Goal: Task Accomplishment & Management: Use online tool/utility

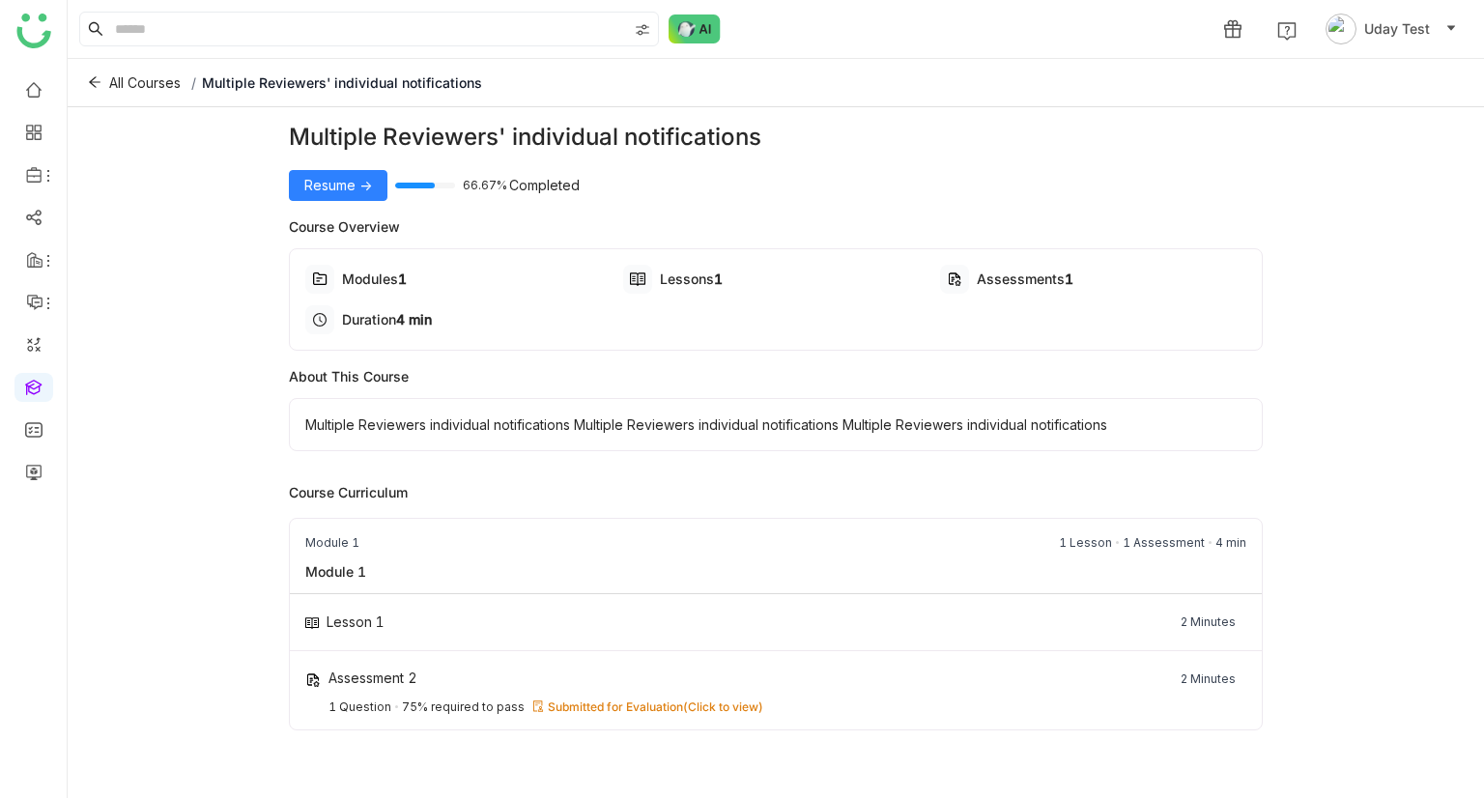
drag, startPoint x: 0, startPoint y: 0, endPoint x: 1411, endPoint y: 216, distance: 1427.4
click at [1411, 216] on div "Multiple Reviewers' individual notifications Resume -> 66.67% Completed Course …" at bounding box center [776, 447] width 1417 height 681
click at [347, 194] on span "Resume ->" at bounding box center [338, 185] width 68 height 21
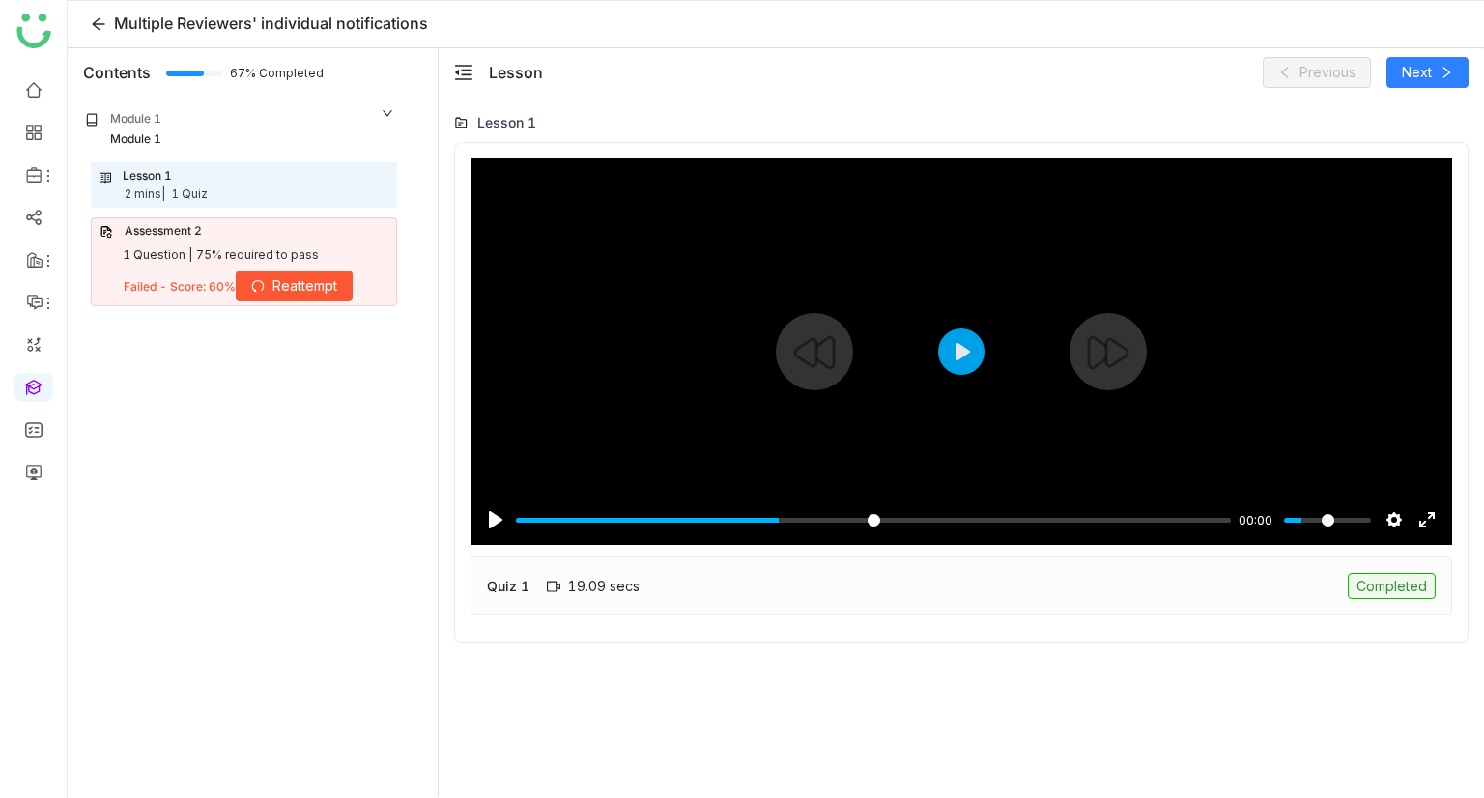
click at [779, 523] on input "Seek" at bounding box center [873, 520] width 715 height 18
click at [927, 515] on input "Seek" at bounding box center [869, 520] width 707 height 18
click at [991, 492] on div "Pause Play % buffered 00:19 -00:13 Settings Captions Disabled Quality undefined…" at bounding box center [962, 508] width 982 height 74
click at [487, 529] on button "Pause Play" at bounding box center [495, 519] width 31 height 31
click at [1190, 522] on input "Seek" at bounding box center [869, 520] width 707 height 18
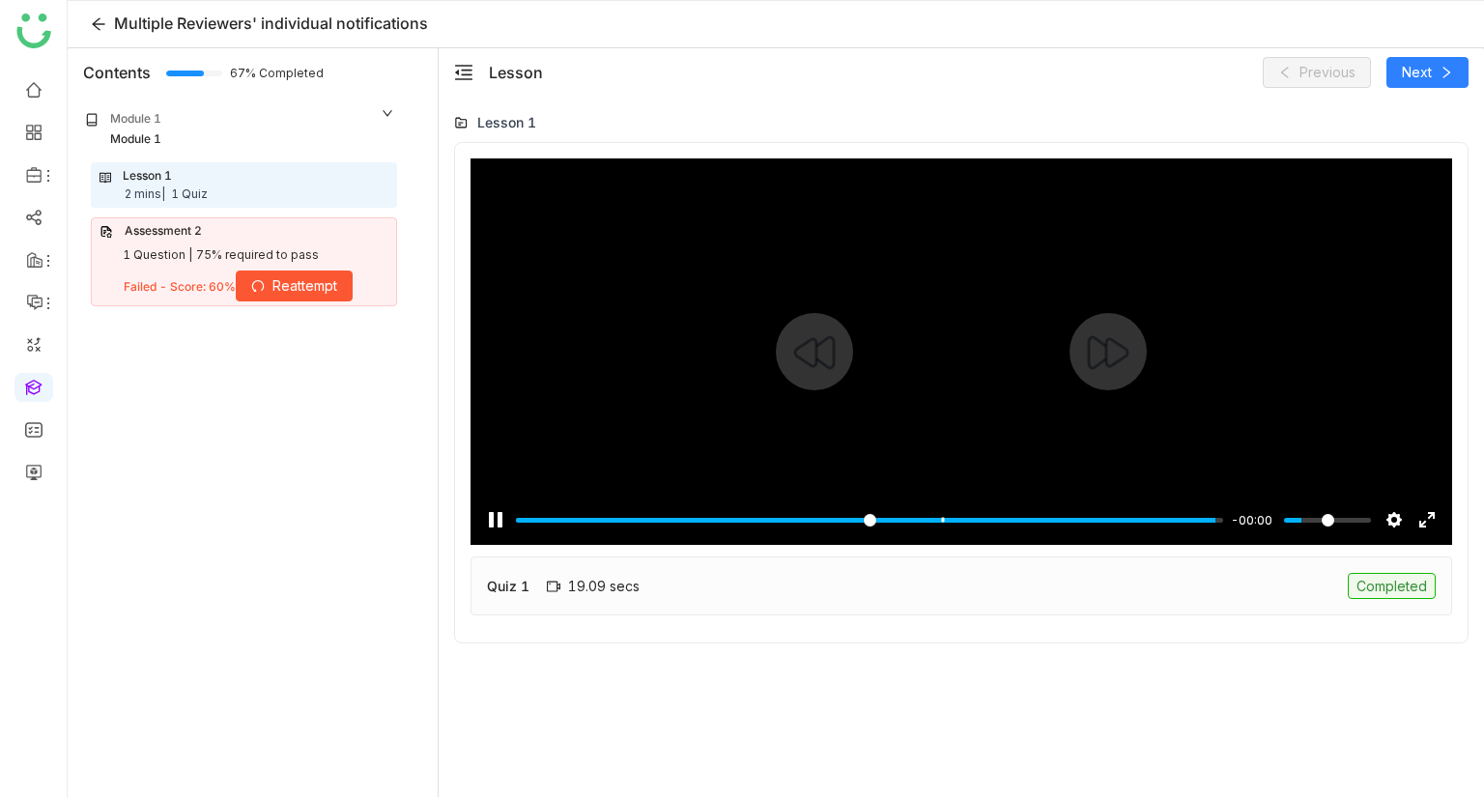
type input "***"
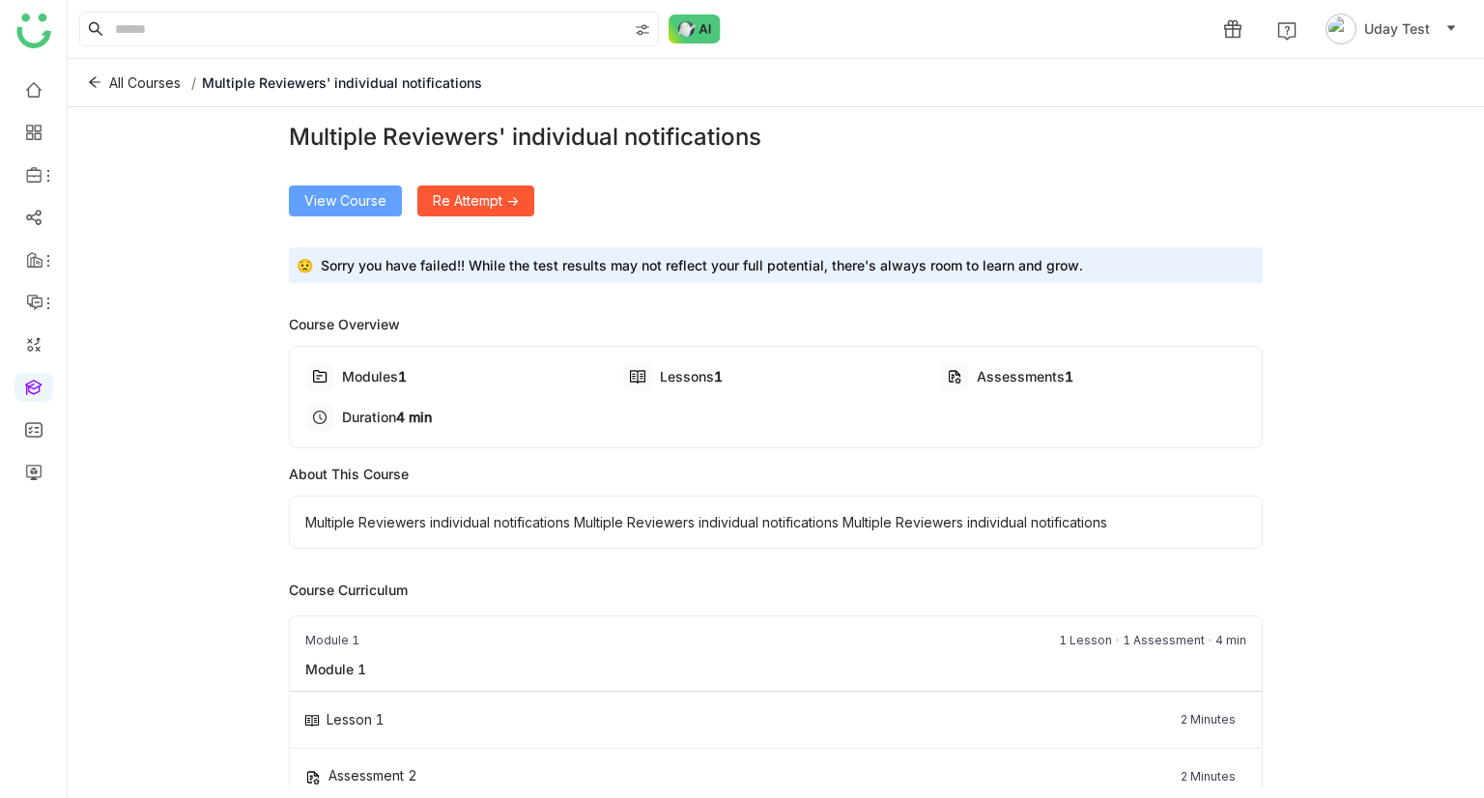
click at [331, 208] on span "View Course" at bounding box center [345, 200] width 82 height 21
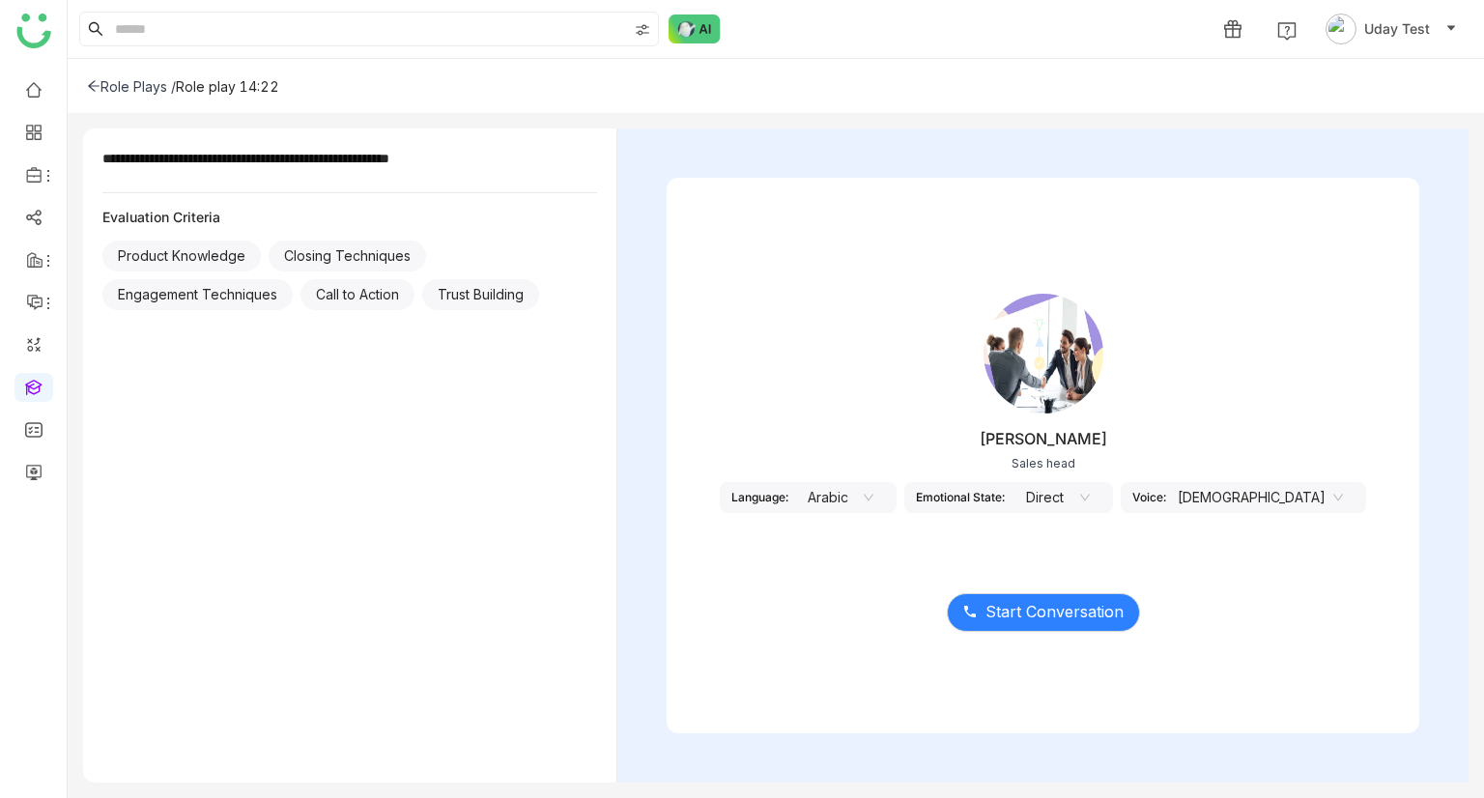
click at [874, 505] on nz-select-item "Arabic" at bounding box center [836, 497] width 73 height 29
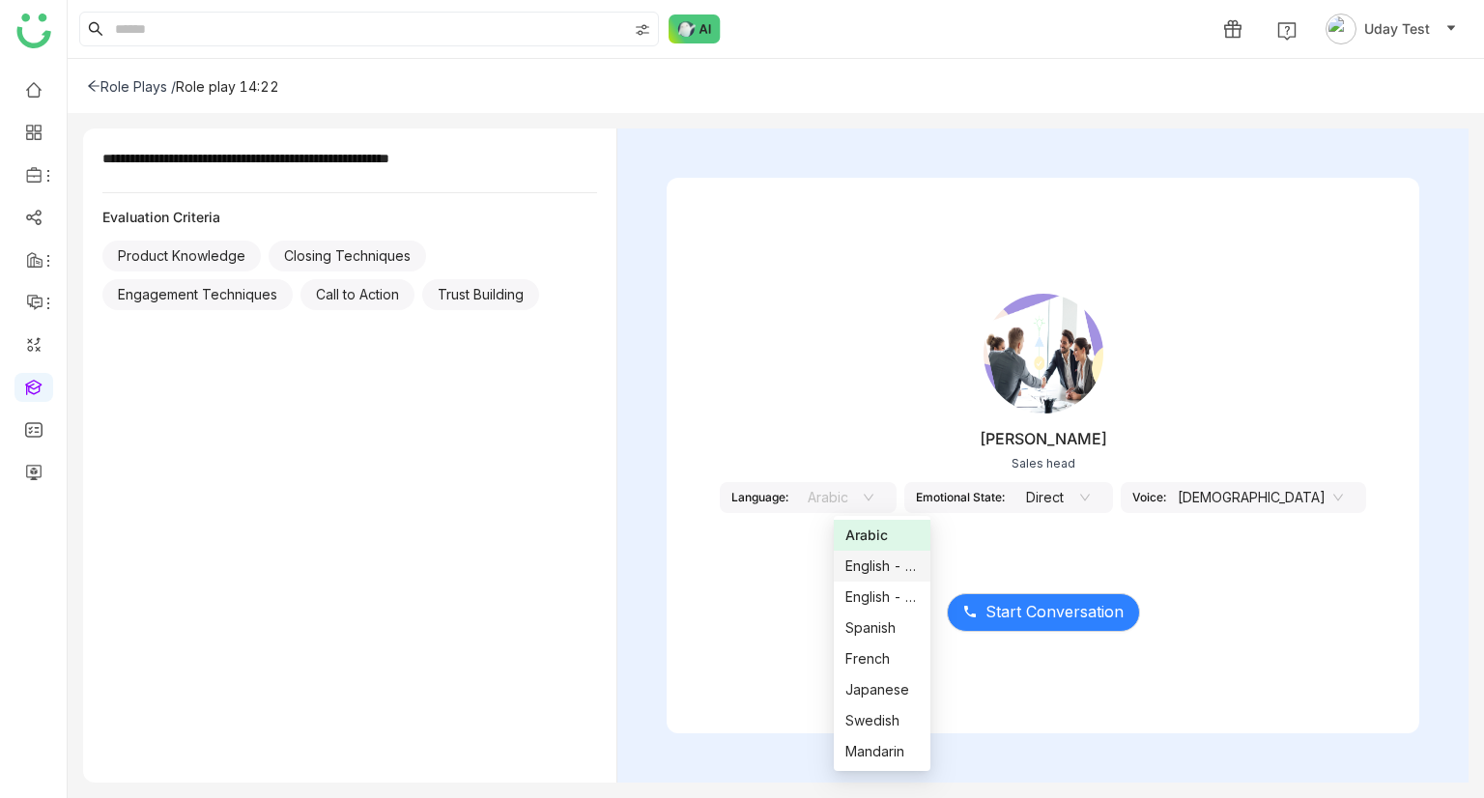
click at [897, 577] on nz-option-item "English - US" at bounding box center [882, 566] width 97 height 31
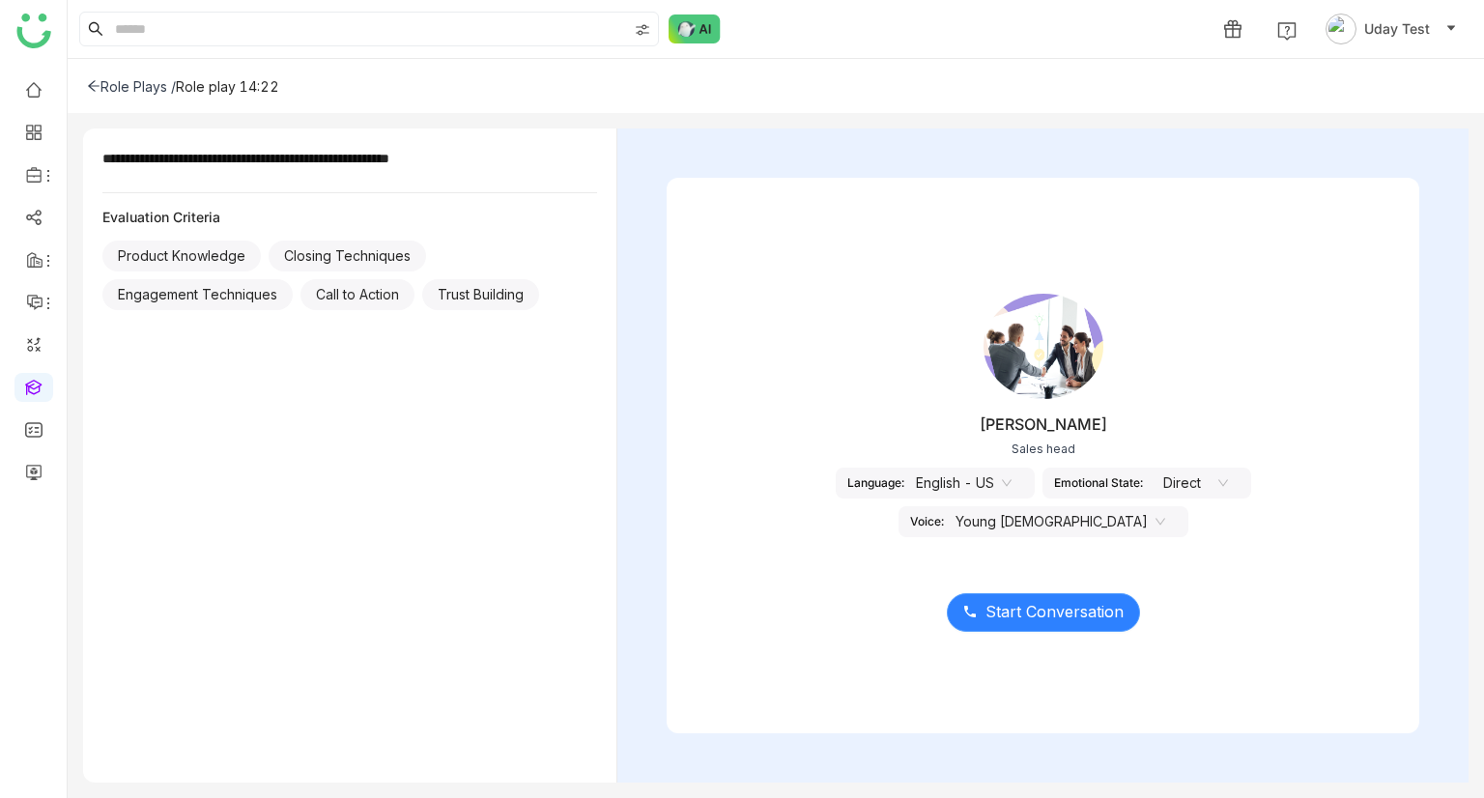
click at [982, 596] on button "Start Conversation" at bounding box center [1043, 612] width 193 height 39
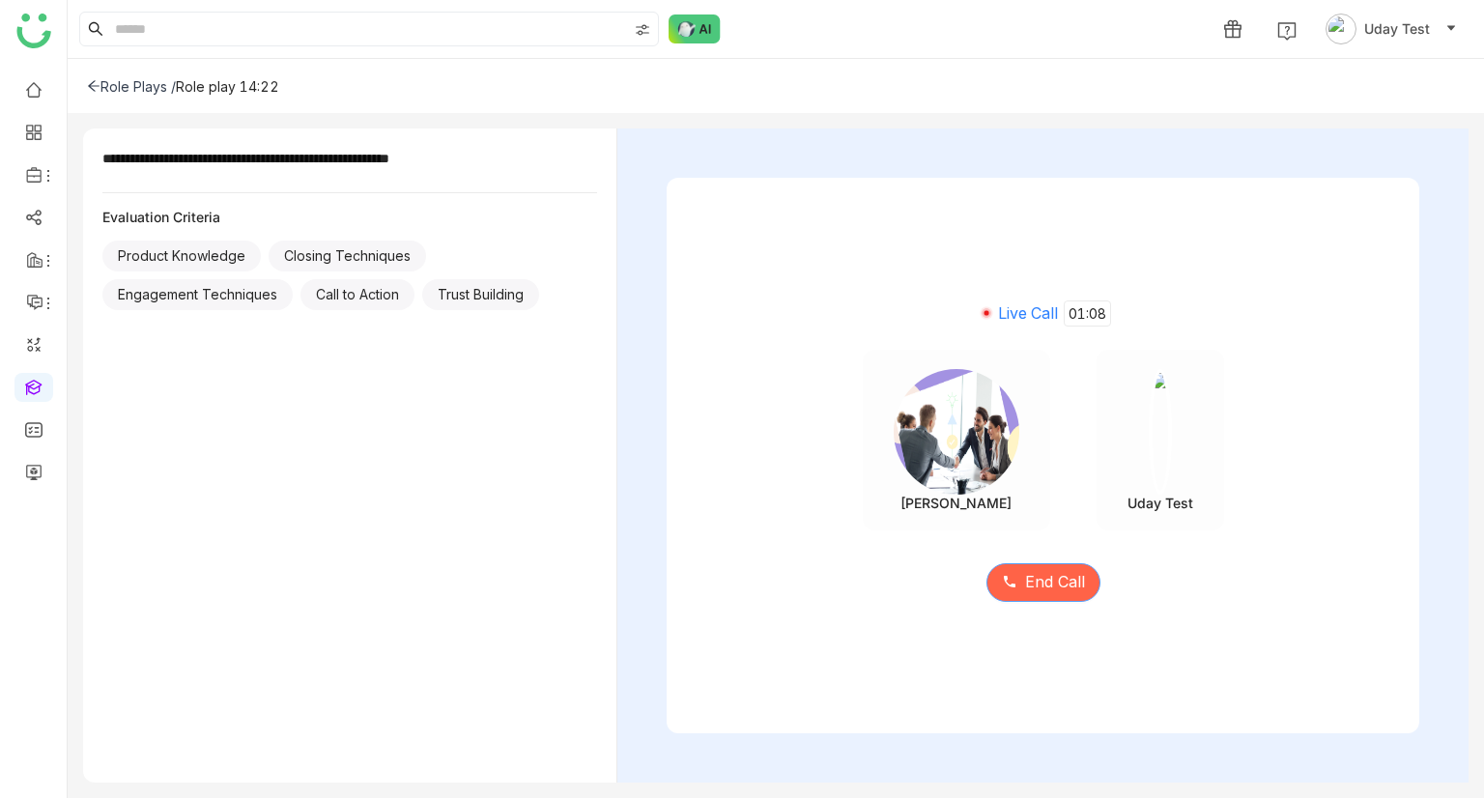
click at [1054, 582] on span "End Call" at bounding box center [1055, 582] width 60 height 24
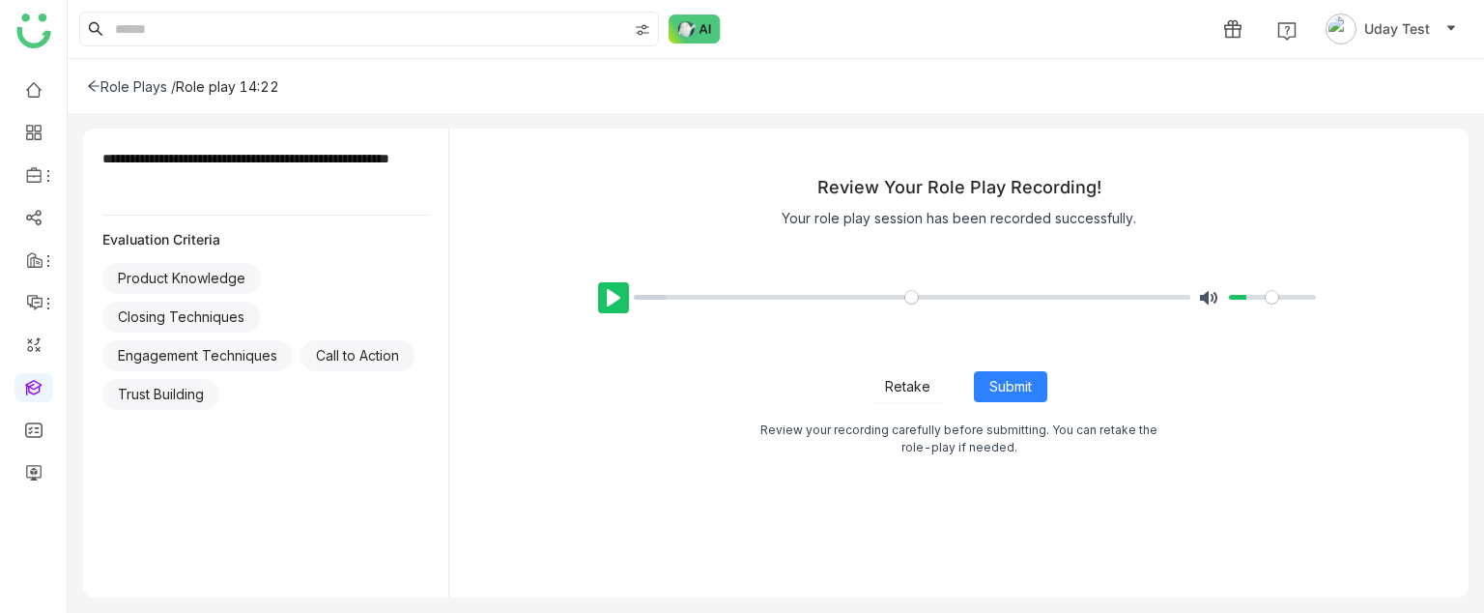
drag, startPoint x: 761, startPoint y: 356, endPoint x: 599, endPoint y: 302, distance: 170.2
click at [599, 302] on button "Pause Play" at bounding box center [613, 297] width 31 height 31
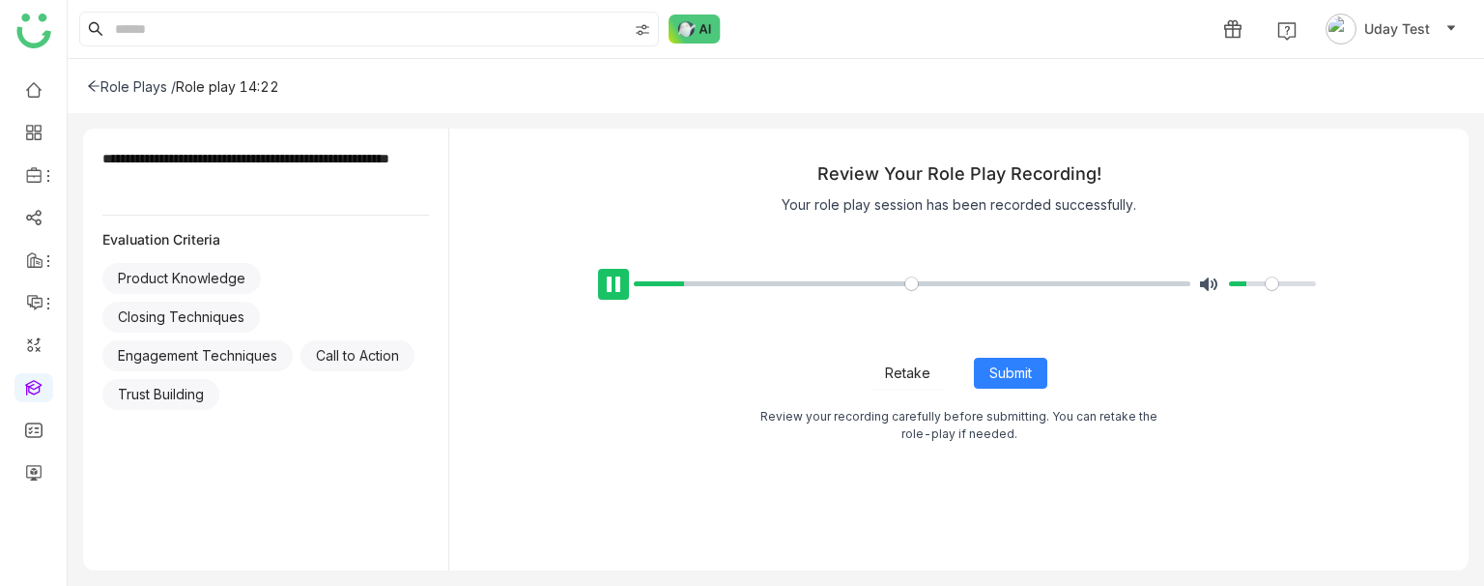
click at [607, 287] on button "Pause Play" at bounding box center [613, 284] width 31 height 31
type input "****"
click at [1009, 366] on span "Submit" at bounding box center [1011, 372] width 43 height 21
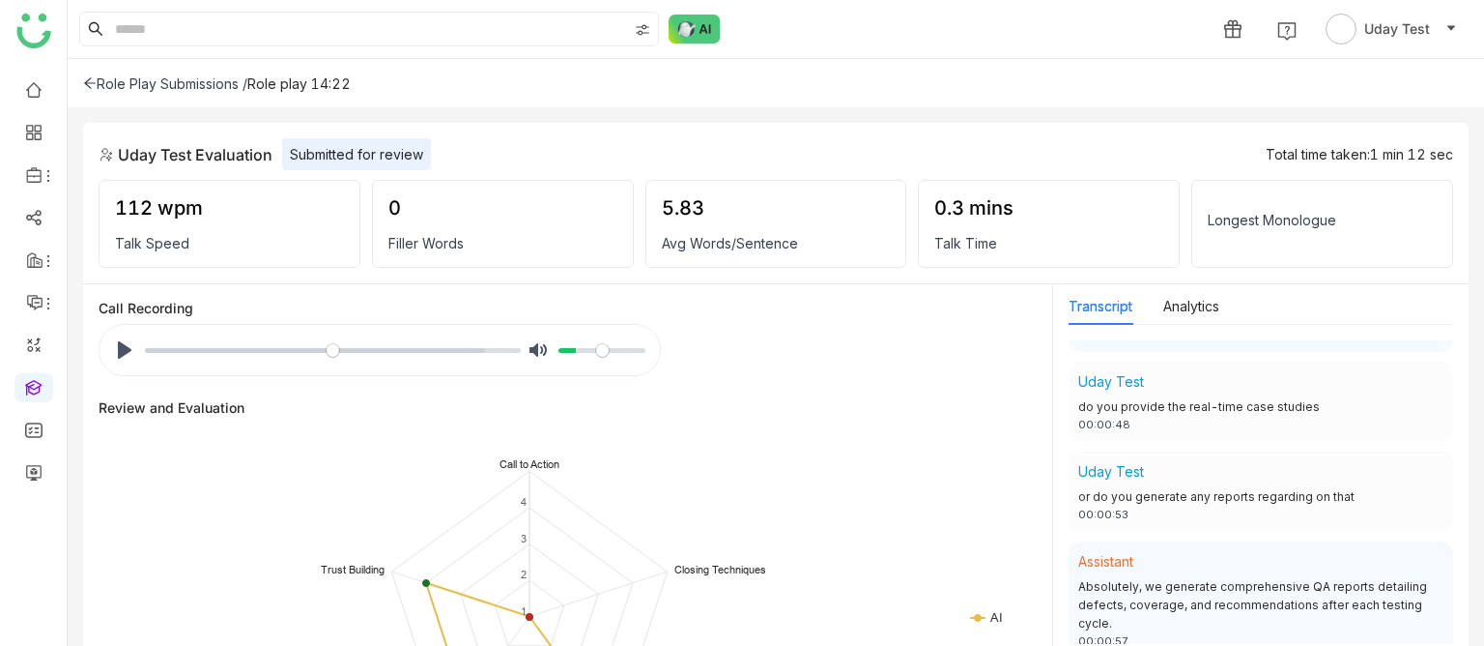
scroll to position [850, 0]
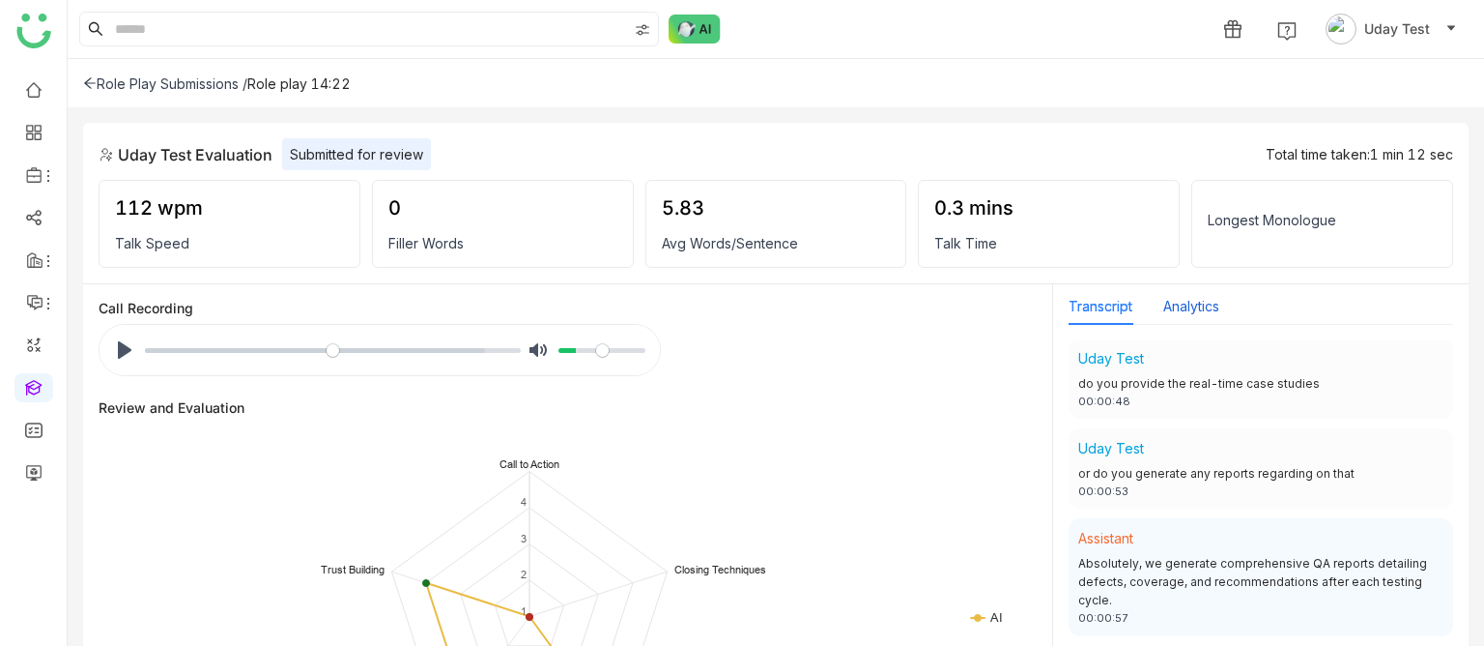
click at [1181, 306] on button "Analytics" at bounding box center [1192, 306] width 56 height 21
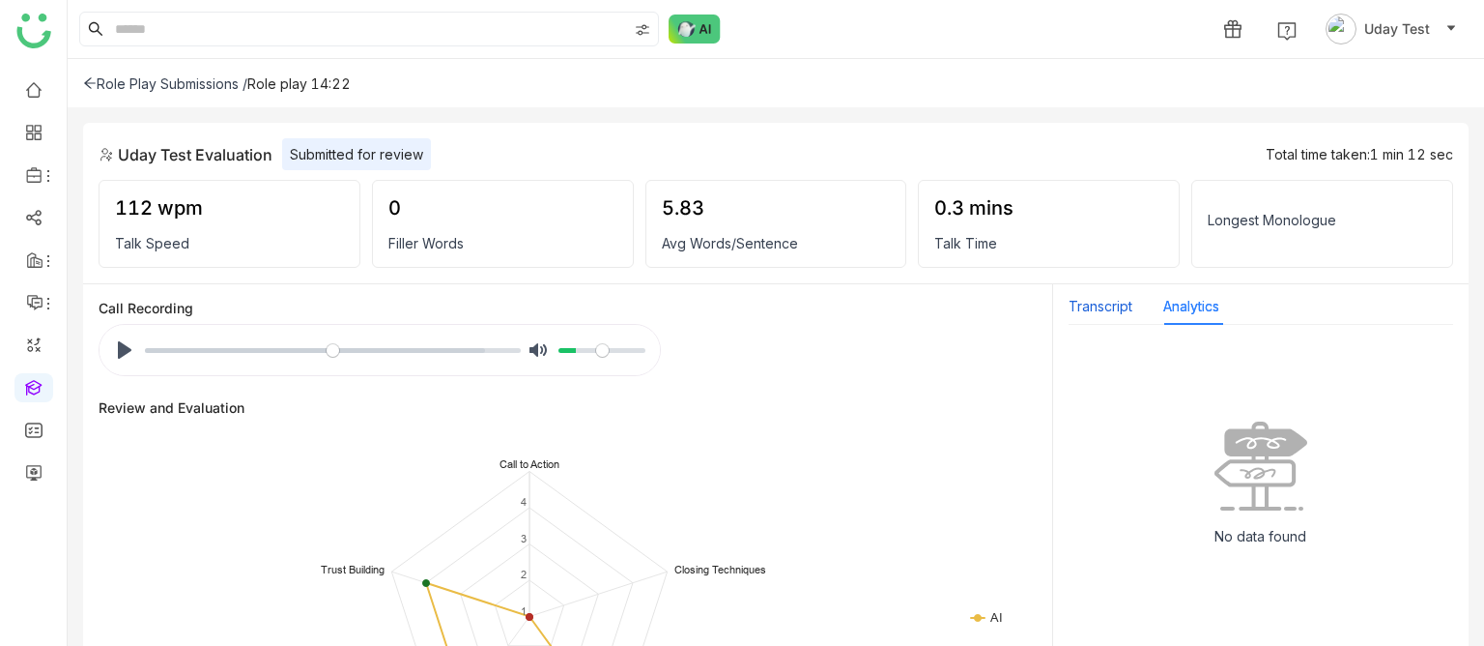
click at [1112, 297] on button "Transcript" at bounding box center [1101, 306] width 64 height 21
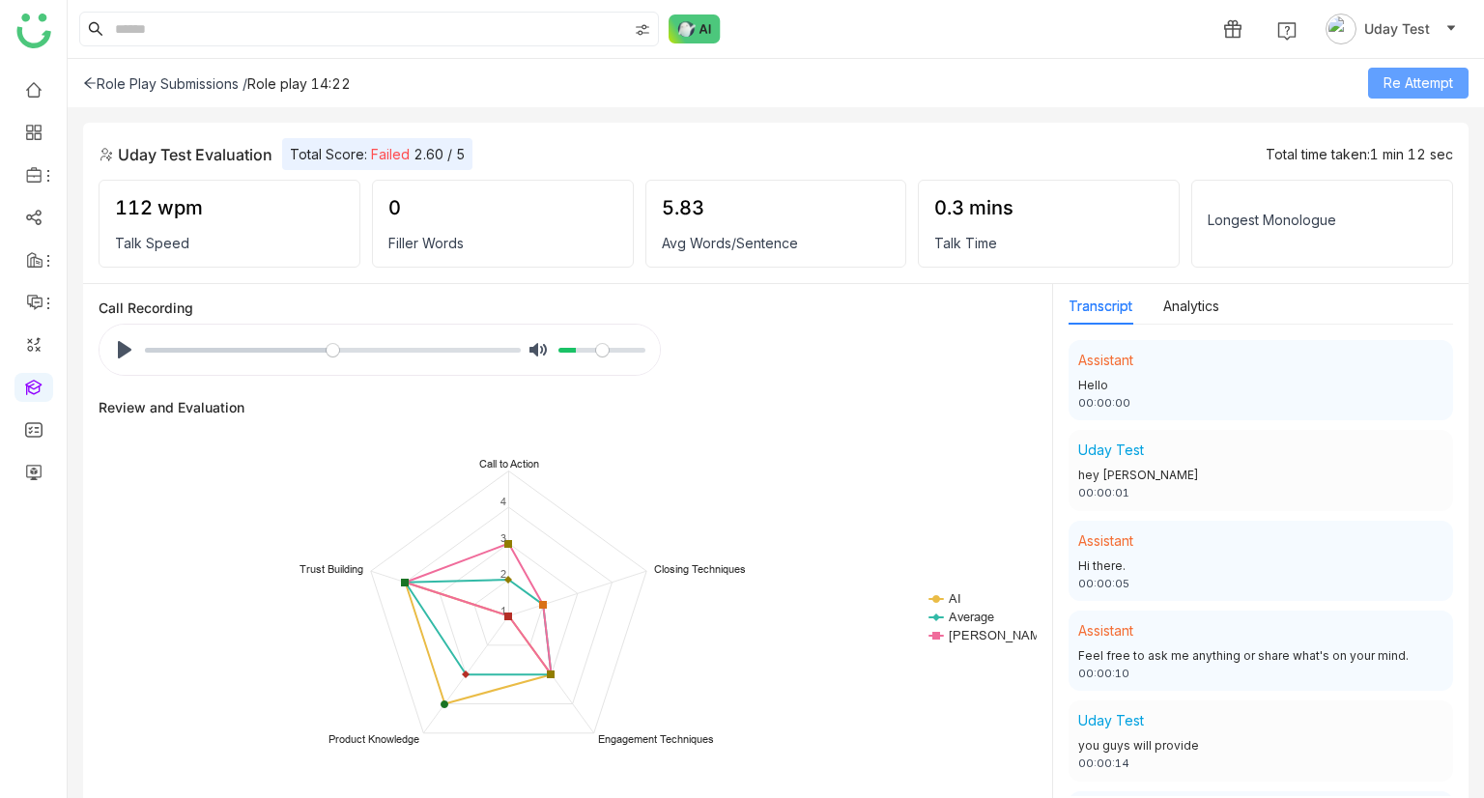
click at [1407, 82] on span "Re Attempt" at bounding box center [1419, 82] width 70 height 21
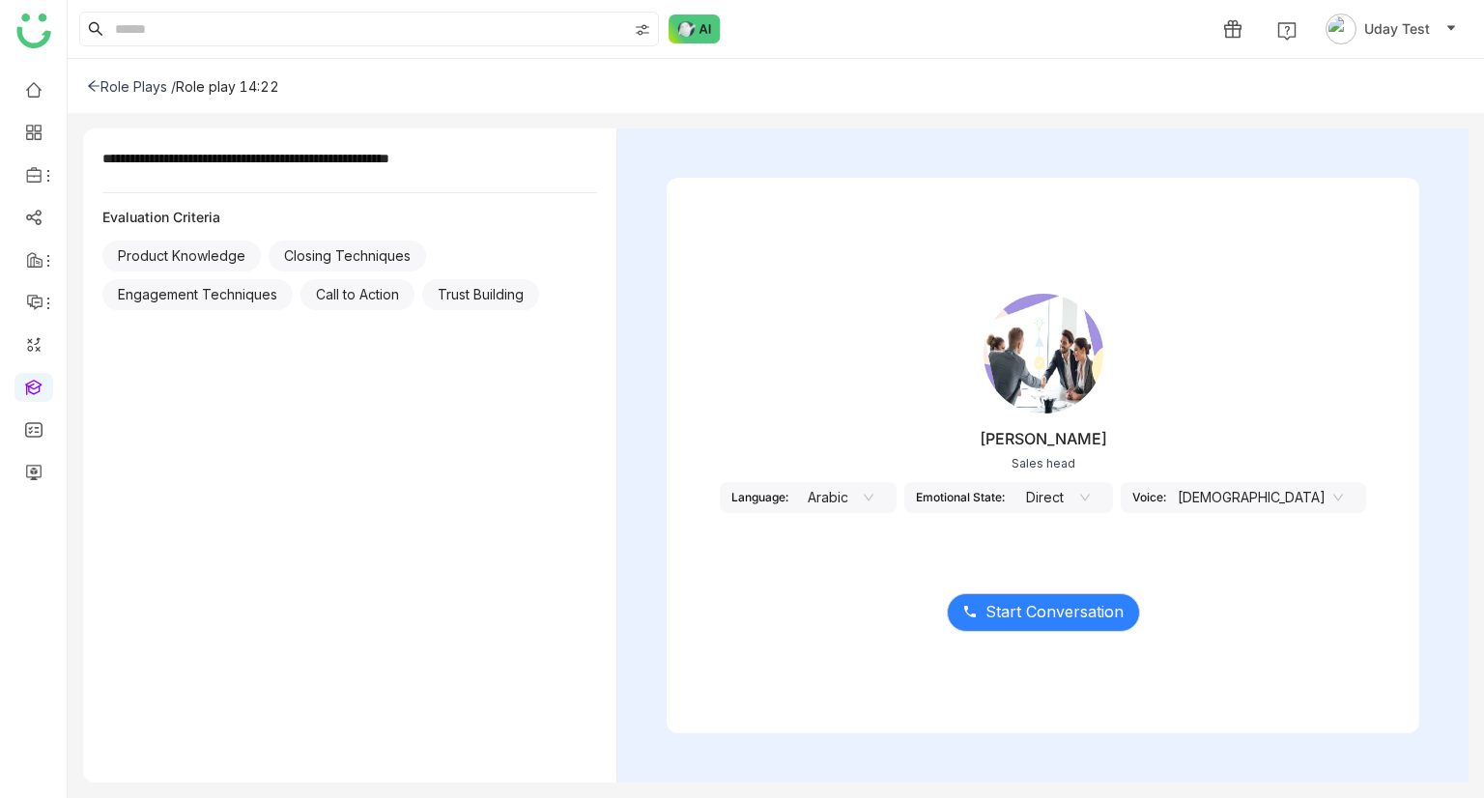
click at [870, 492] on nz-select-item "Arabic" at bounding box center [836, 497] width 73 height 29
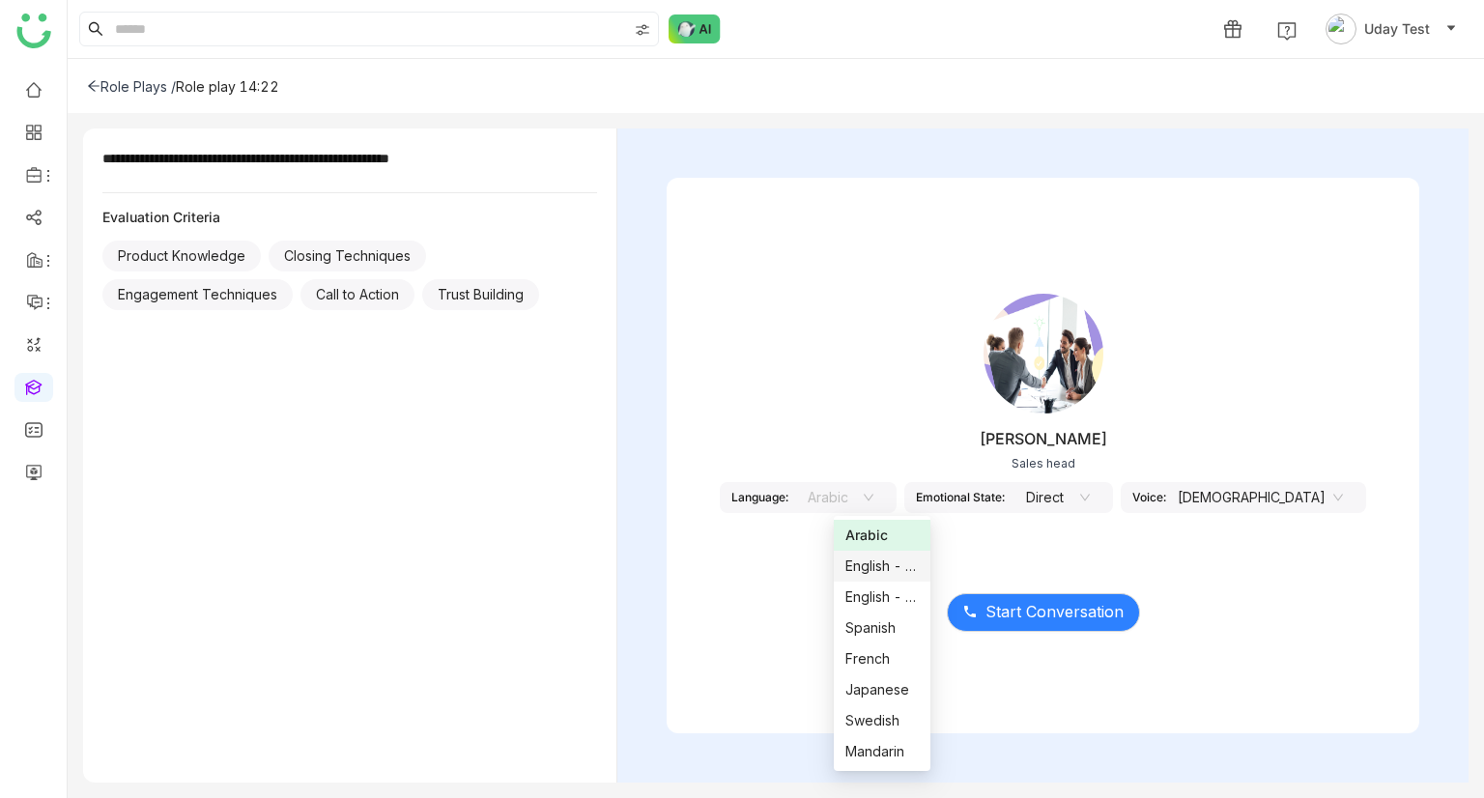
click at [870, 561] on div "English - US" at bounding box center [882, 566] width 73 height 21
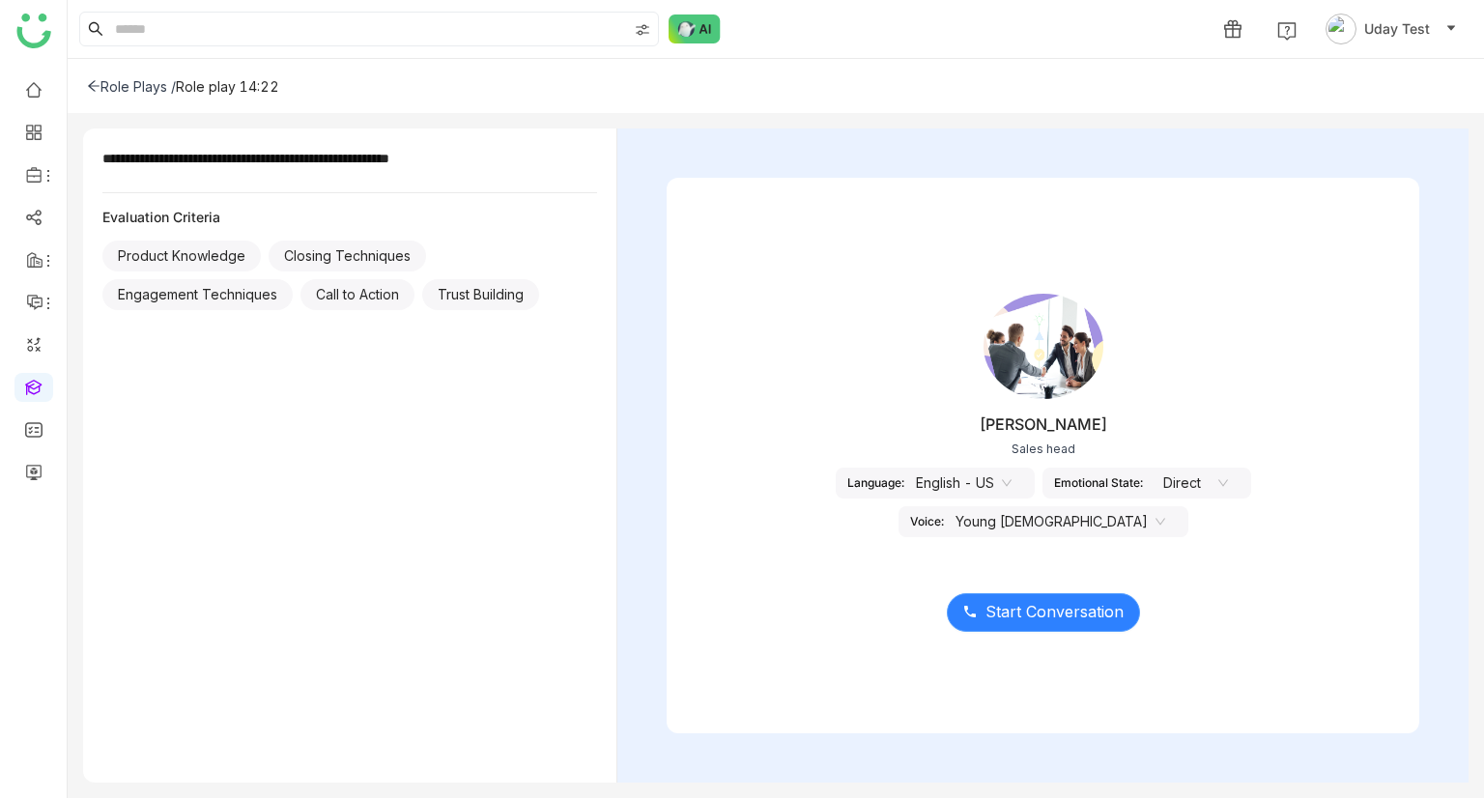
click at [991, 627] on button "Start Conversation" at bounding box center [1043, 612] width 193 height 39
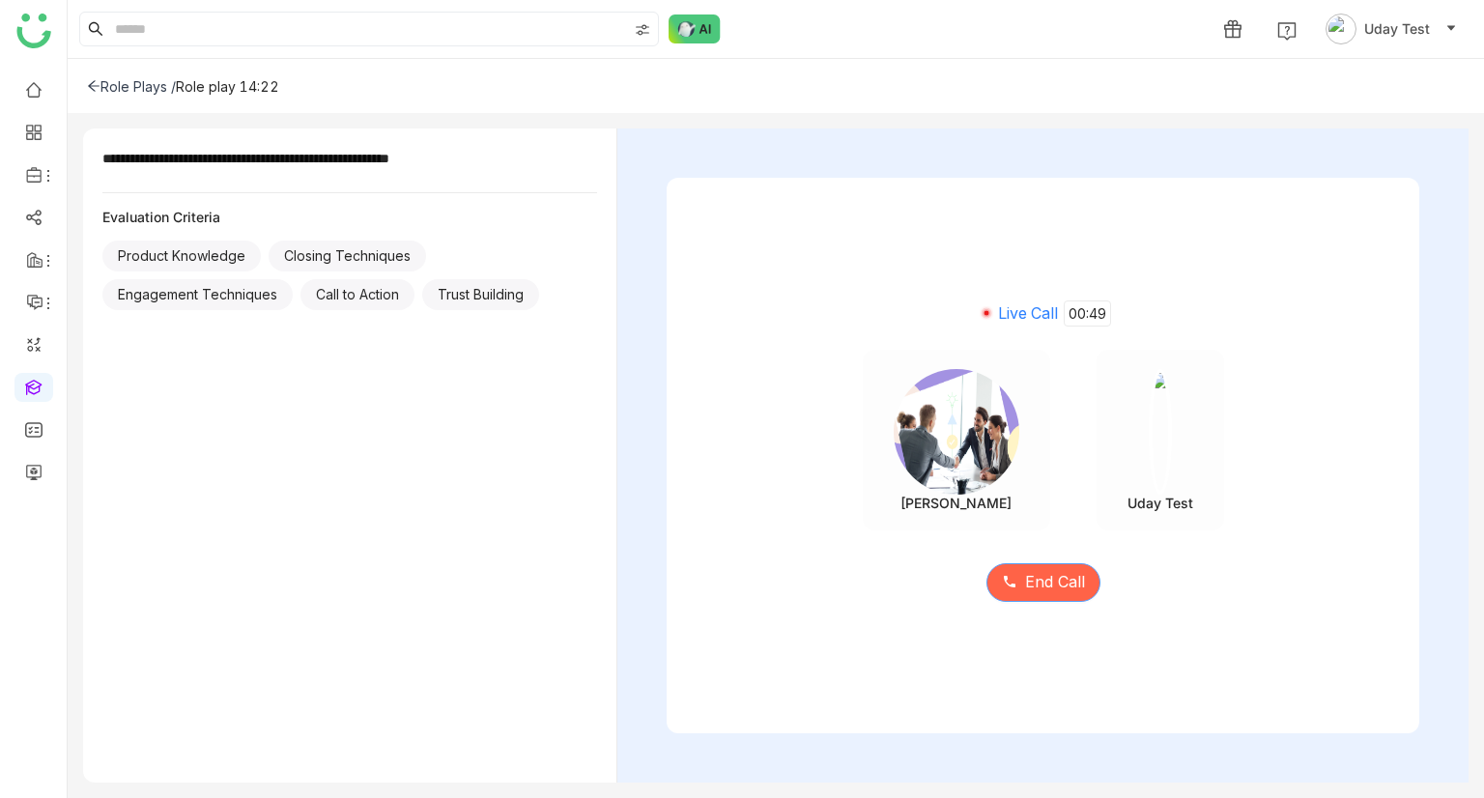
click at [1012, 595] on button "End Call" at bounding box center [1044, 582] width 114 height 39
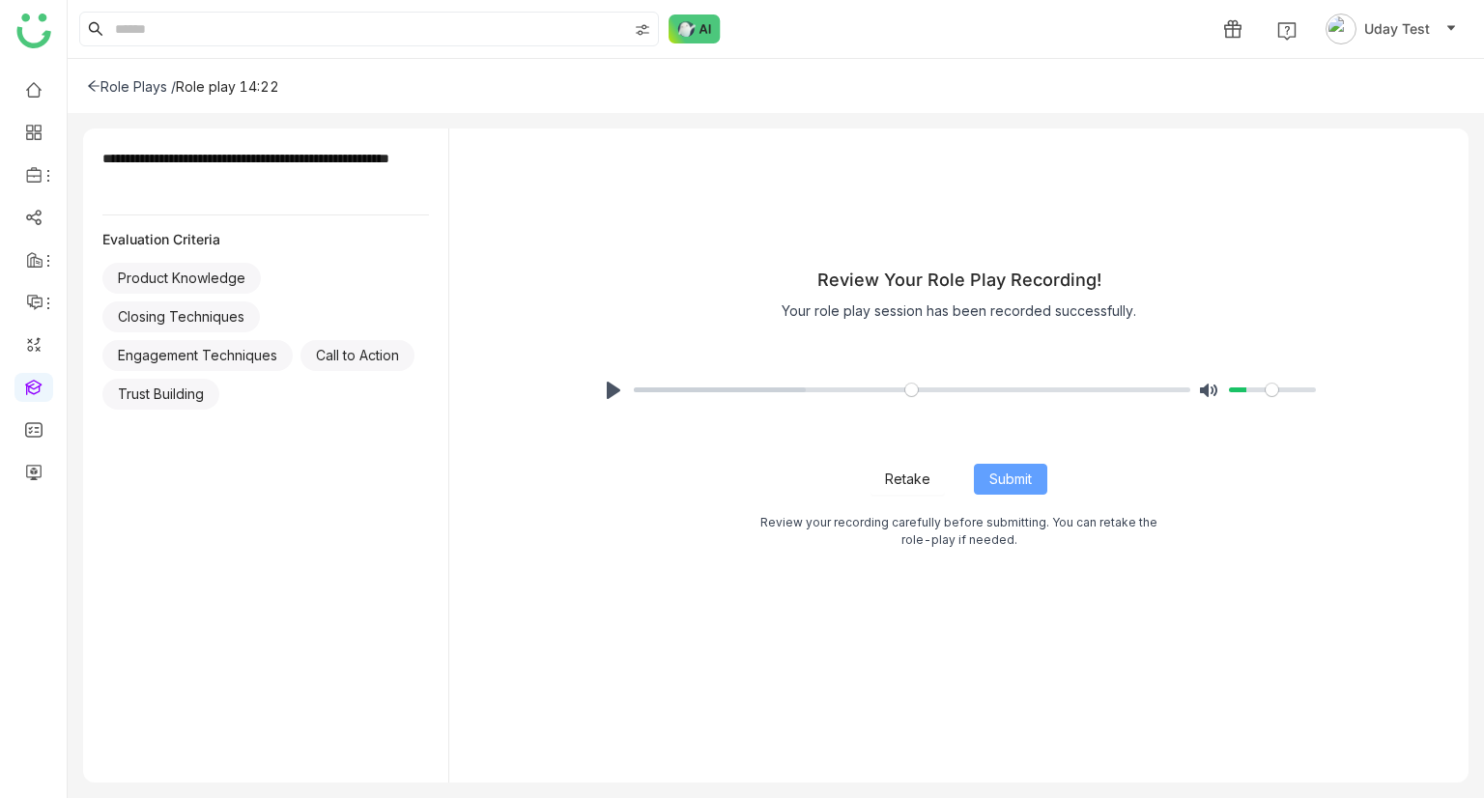
click at [1008, 465] on button "Submit" at bounding box center [1010, 479] width 73 height 31
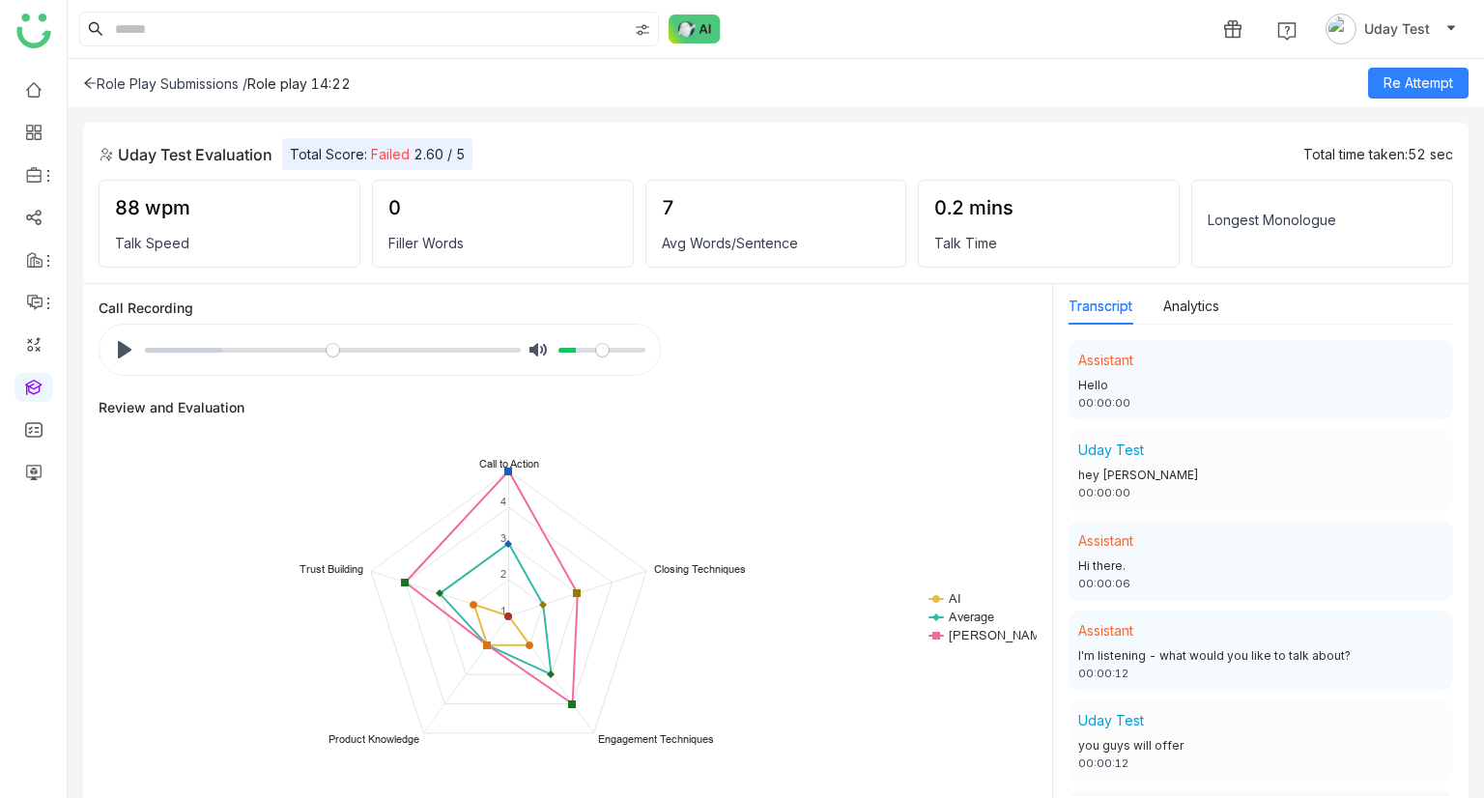
click at [86, 86] on icon at bounding box center [90, 83] width 14 height 14
